Goal: Information Seeking & Learning: Find specific fact

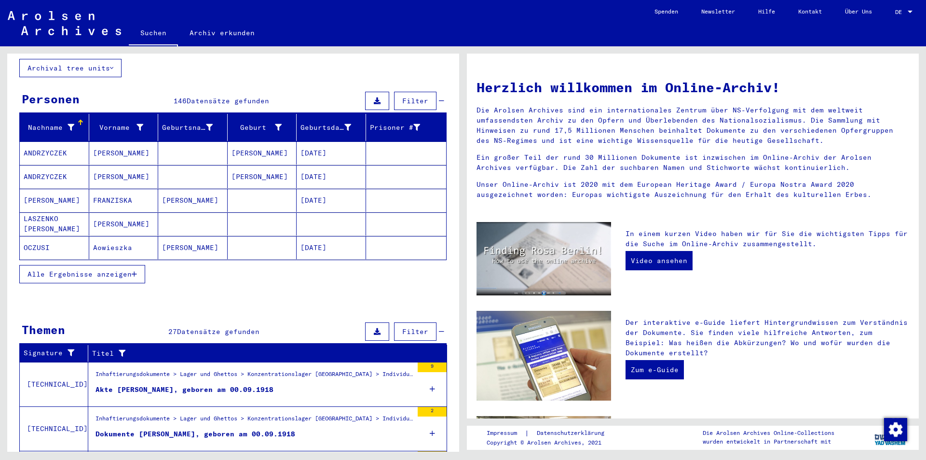
scroll to position [48, 0]
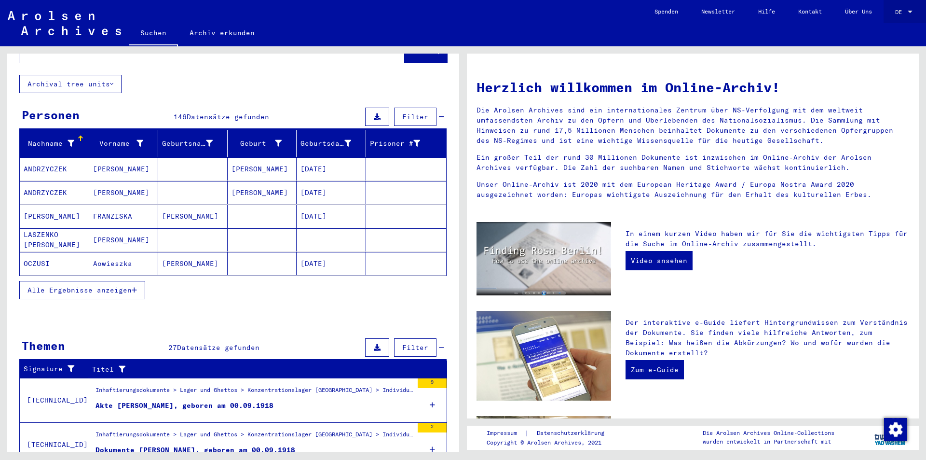
click at [908, 9] on div at bounding box center [910, 12] width 9 height 7
click at [889, 14] on span "English" at bounding box center [886, 17] width 24 height 7
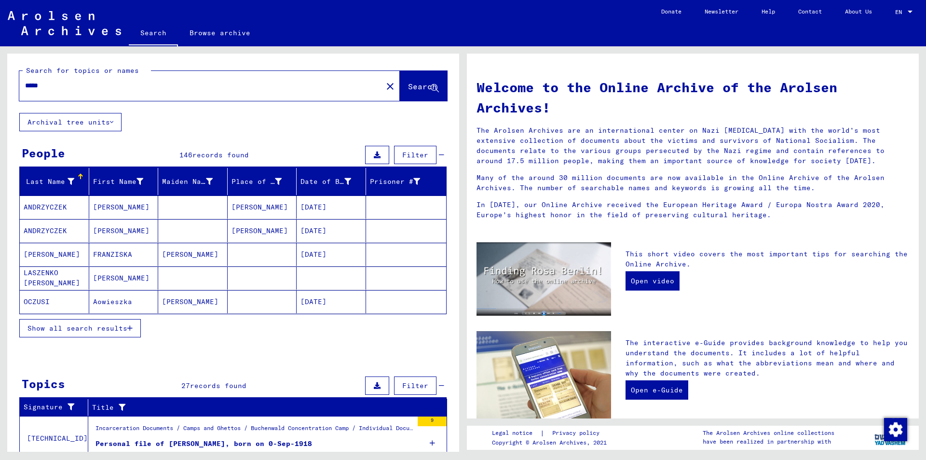
click at [110, 331] on span "Show all search results" at bounding box center [77, 328] width 100 height 9
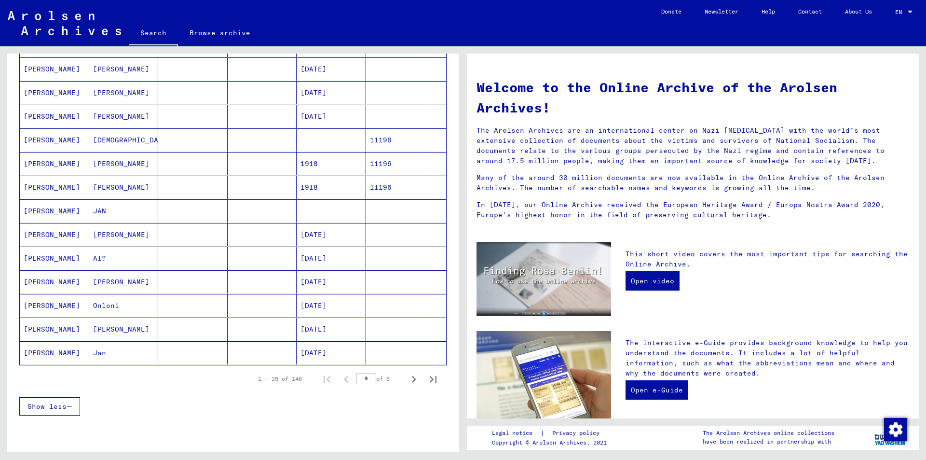
scroll to position [434, 0]
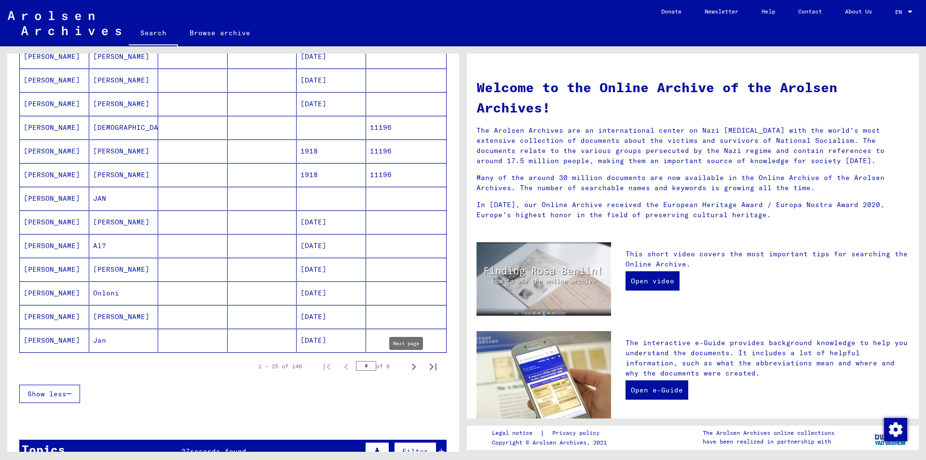
click at [407, 367] on icon "Next page" at bounding box center [414, 367] width 14 height 14
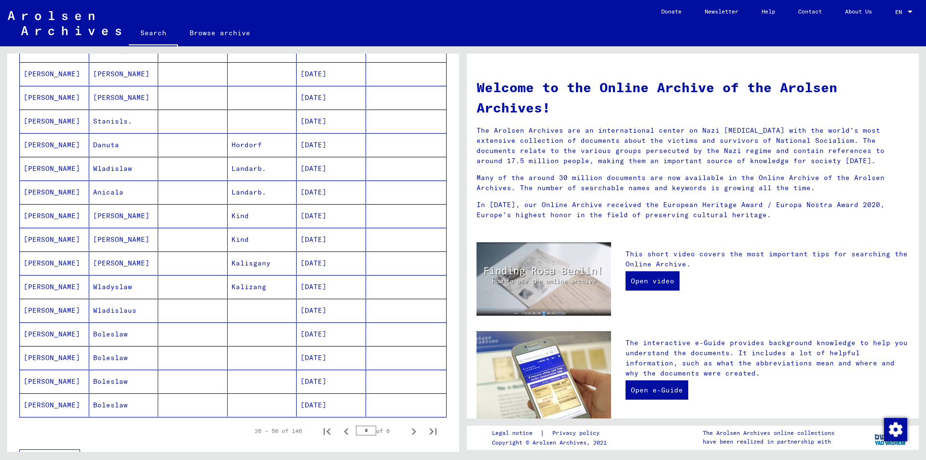
scroll to position [386, 0]
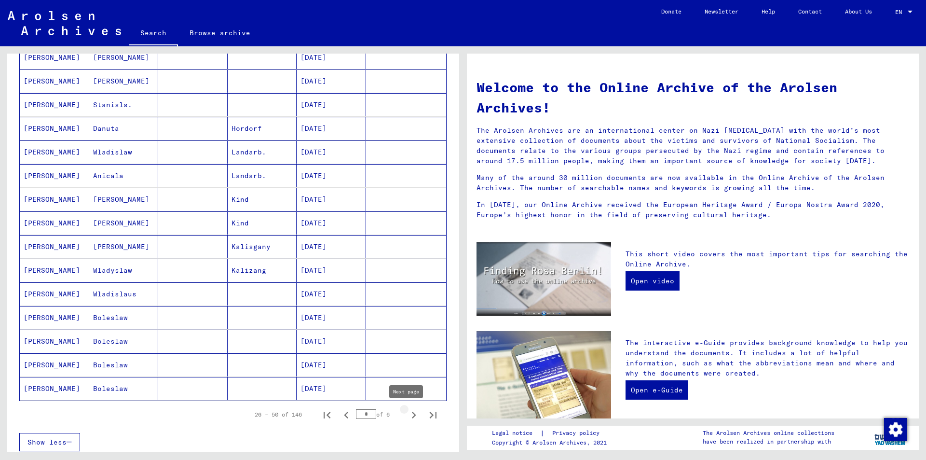
click at [407, 413] on icon "Next page" at bounding box center [414, 415] width 14 height 14
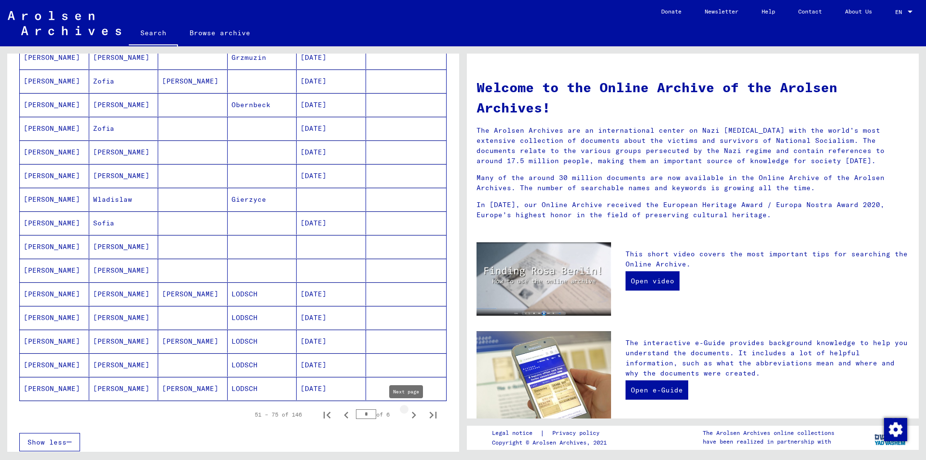
click at [412, 416] on icon "Next page" at bounding box center [414, 414] width 4 height 7
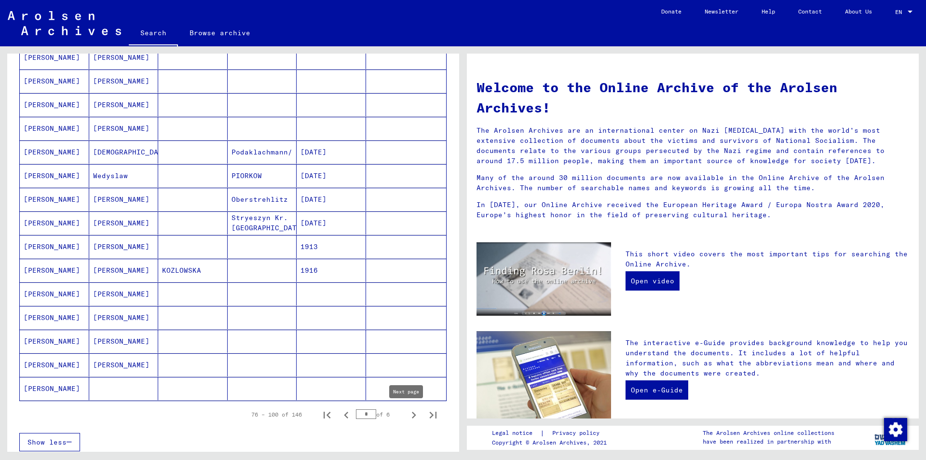
click at [408, 416] on icon "Next page" at bounding box center [414, 415] width 14 height 14
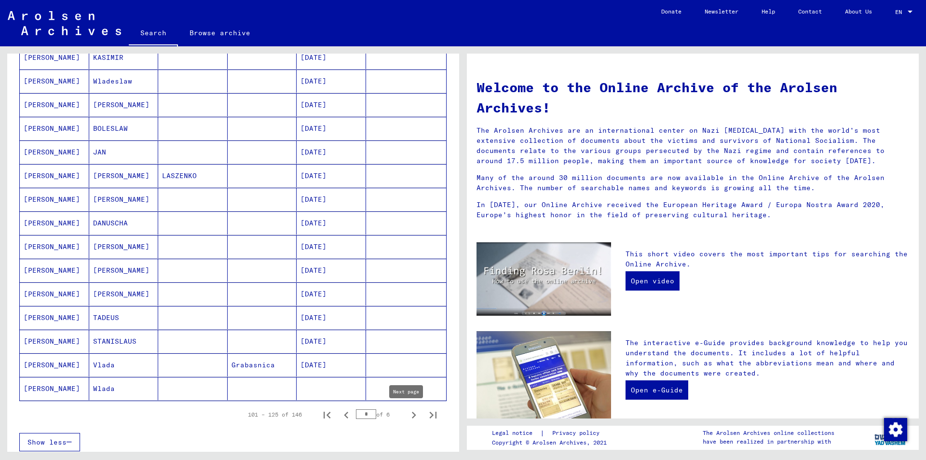
click at [407, 413] on icon "Next page" at bounding box center [414, 415] width 14 height 14
type input "*"
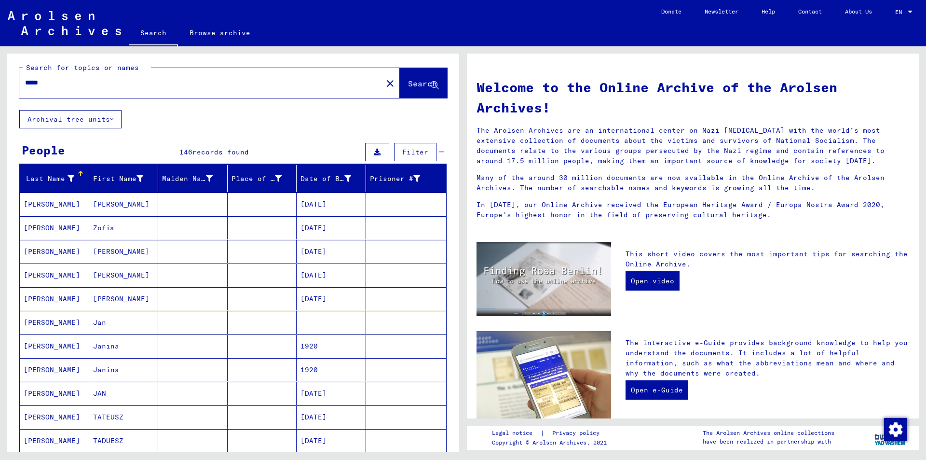
scroll to position [0, 0]
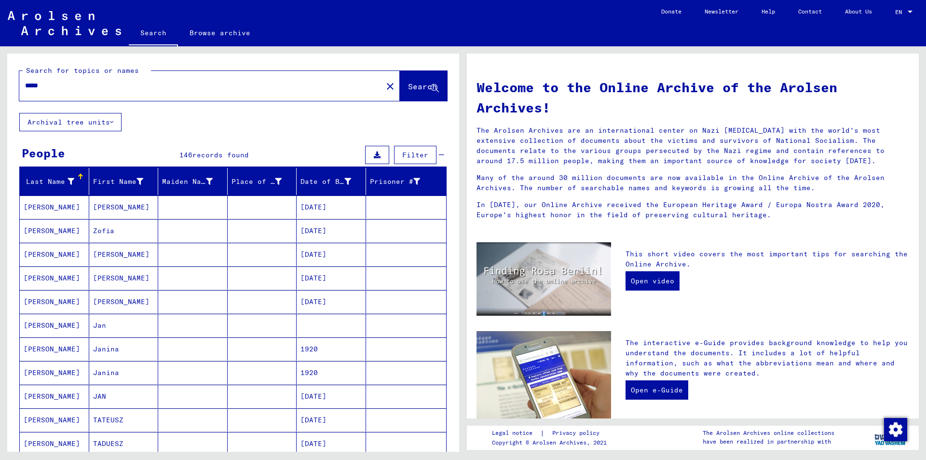
click at [101, 79] on div "*****" at bounding box center [195, 86] width 352 height 22
click at [52, 80] on div "*****" at bounding box center [195, 86] width 352 height 22
click at [53, 83] on input "*****" at bounding box center [198, 86] width 346 height 10
type input "**********"
click at [408, 91] on span "Search" at bounding box center [422, 86] width 29 height 10
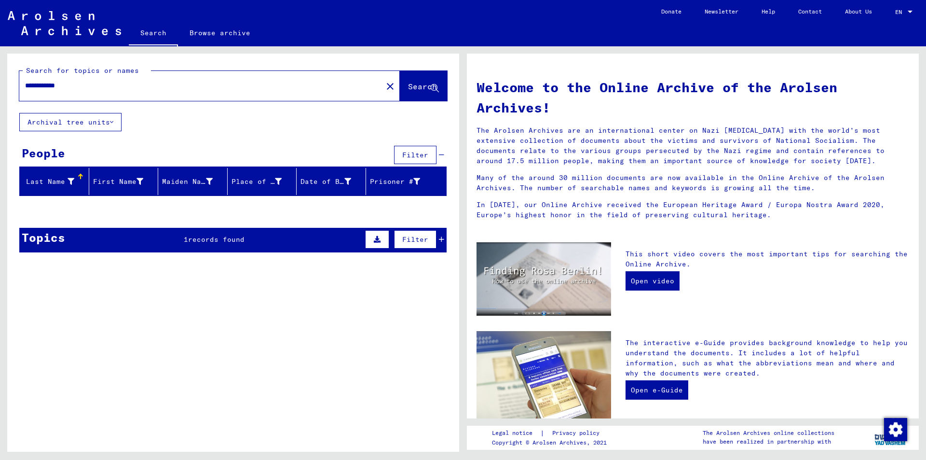
click at [193, 243] on span "records found" at bounding box center [216, 239] width 56 height 9
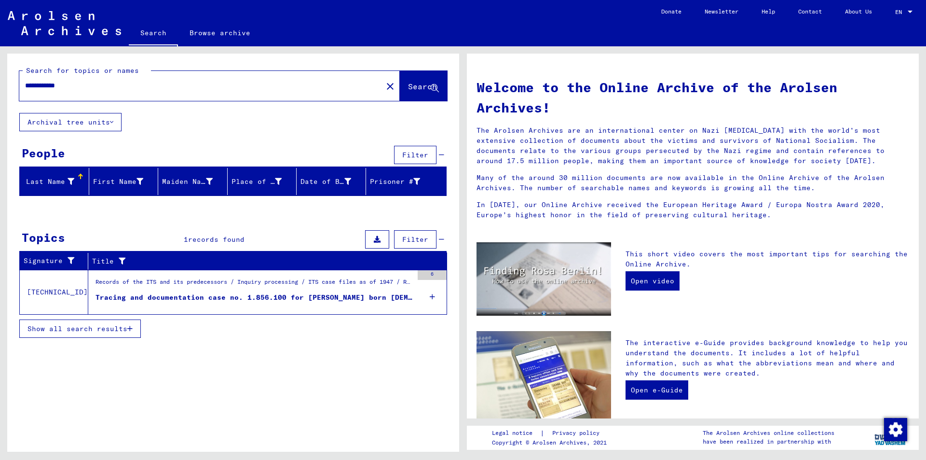
click at [344, 295] on div "Tracing and documentation case no. 1.856.100 for SKROK, STEFAN born 22.01.1920" at bounding box center [253, 297] width 317 height 10
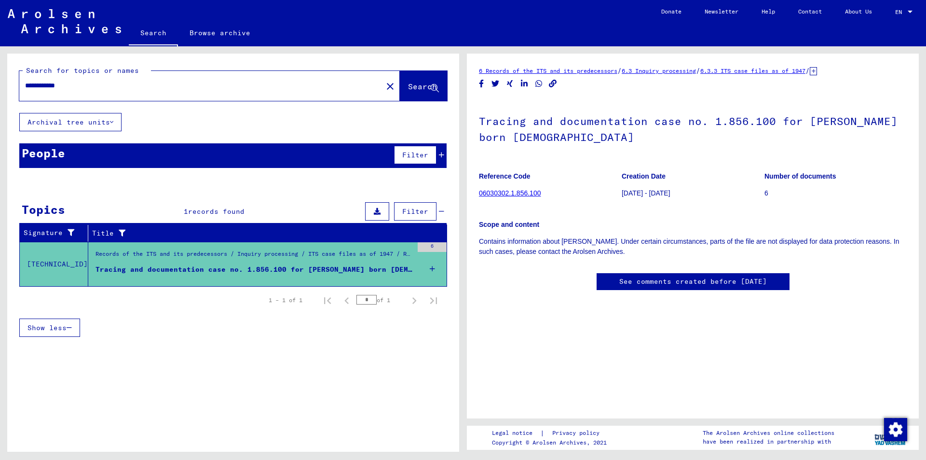
click at [361, 393] on div "**********" at bounding box center [233, 256] width 452 height 405
click at [807, 13] on link "Contact" at bounding box center [810, 11] width 47 height 23
drag, startPoint x: 568, startPoint y: 193, endPoint x: 479, endPoint y: 190, distance: 89.3
click at [479, 190] on figure "Reference Code 06030302.1.856.100" at bounding box center [550, 185] width 142 height 43
copy link "06030302.1.856.100"
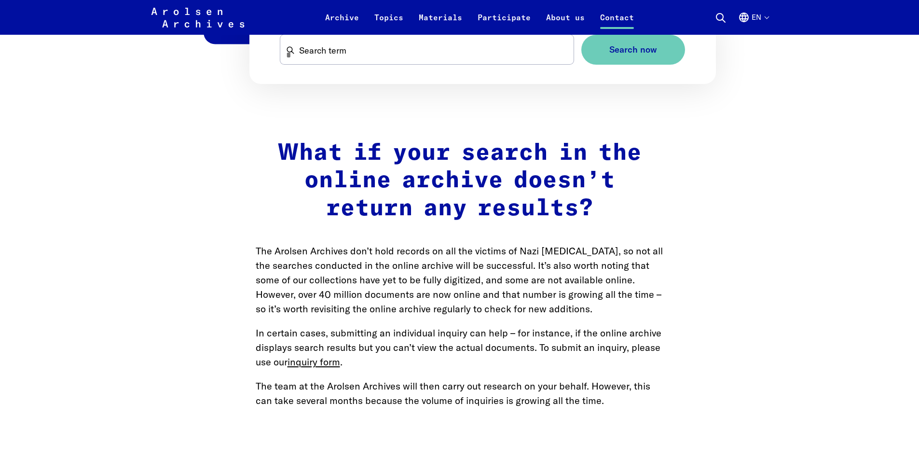
scroll to position [1109, 0]
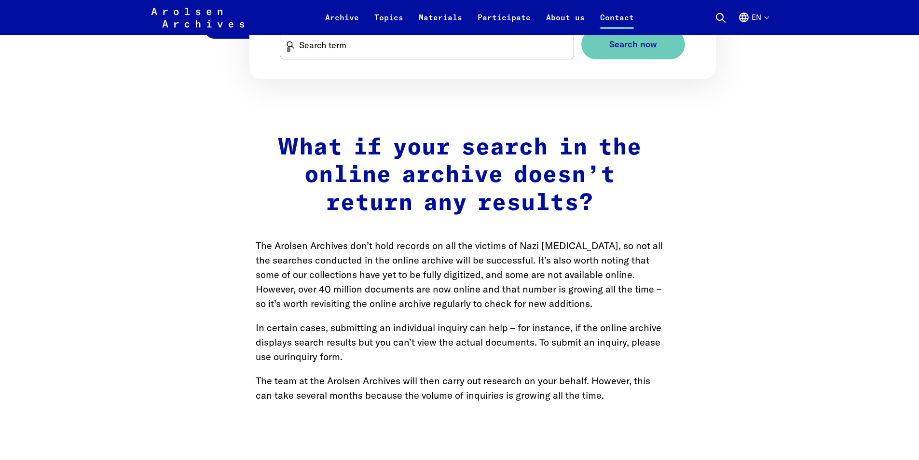
click at [308, 350] on link "inquiry form" at bounding box center [313, 356] width 53 height 12
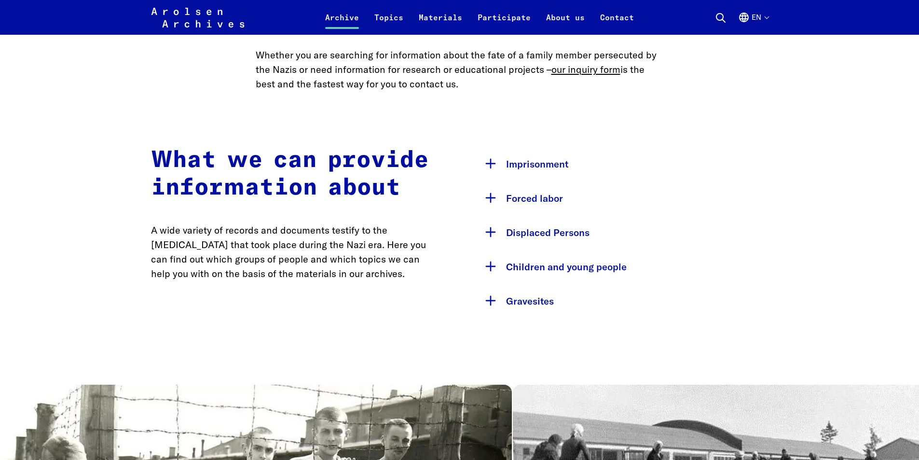
scroll to position [434, 0]
